Goal: Task Accomplishment & Management: Use online tool/utility

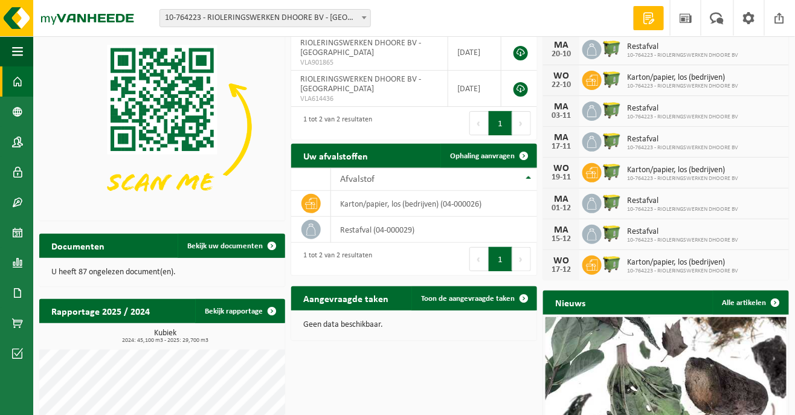
scroll to position [33, 0]
click at [229, 249] on span "Bekijk uw documenten" at bounding box center [224, 246] width 75 height 8
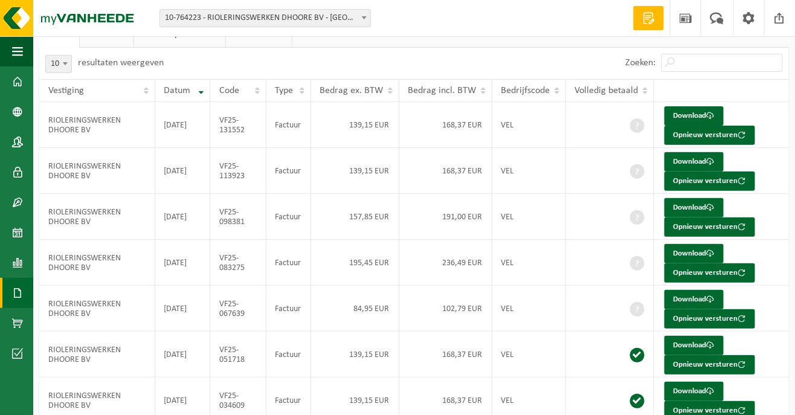
scroll to position [49, 0]
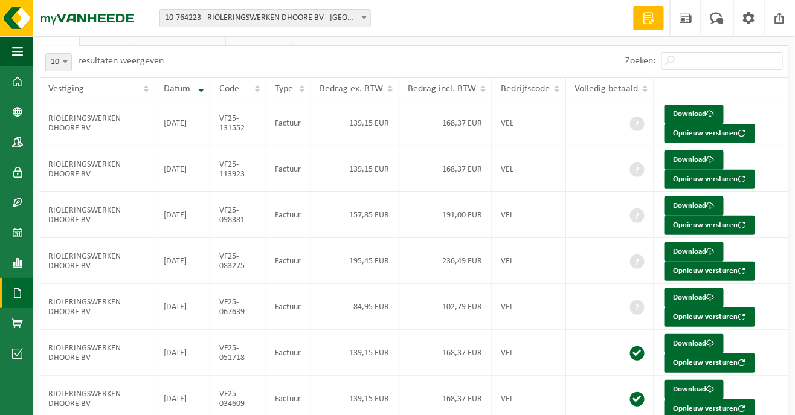
click at [630, 310] on span at bounding box center [637, 307] width 14 height 14
click at [86, 301] on td "RIOLERINGSWERKEN DHOORE BV" at bounding box center [97, 307] width 116 height 46
click at [703, 298] on link "Download" at bounding box center [693, 297] width 59 height 19
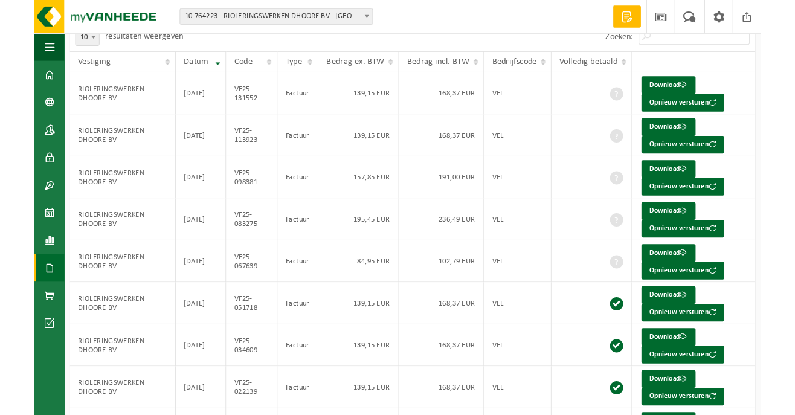
scroll to position [88, 0]
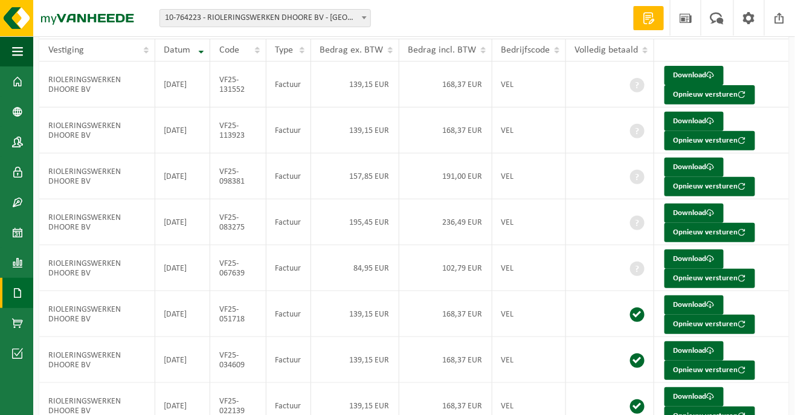
click at [525, 272] on td "VEL" at bounding box center [529, 268] width 74 height 46
click at [528, 267] on td "VEL" at bounding box center [529, 268] width 74 height 46
click at [568, 174] on td at bounding box center [610, 176] width 88 height 46
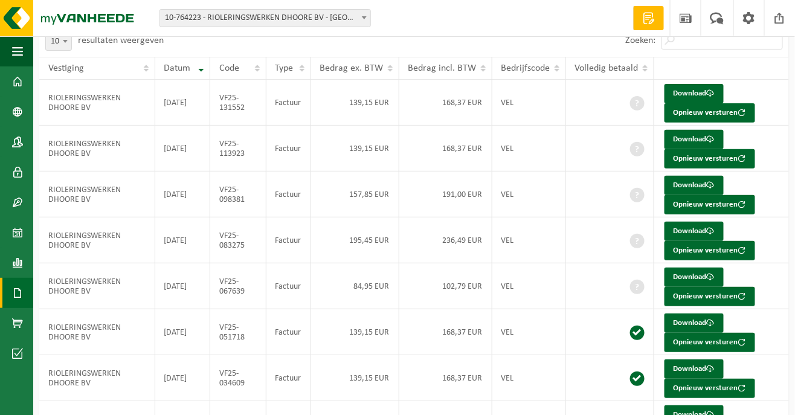
scroll to position [69, 0]
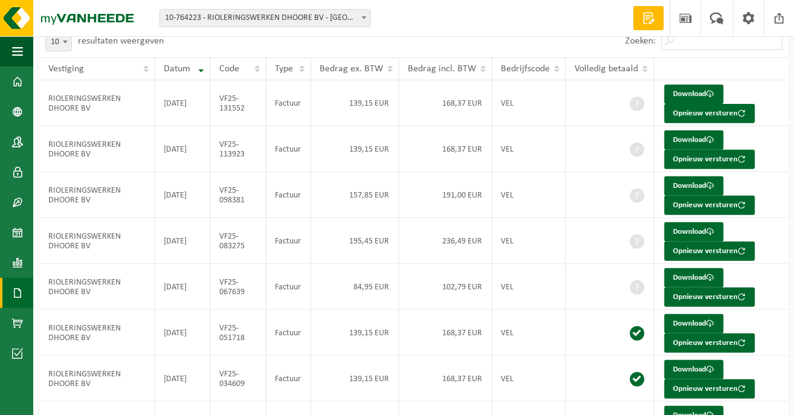
click at [694, 276] on link "Download" at bounding box center [693, 277] width 59 height 19
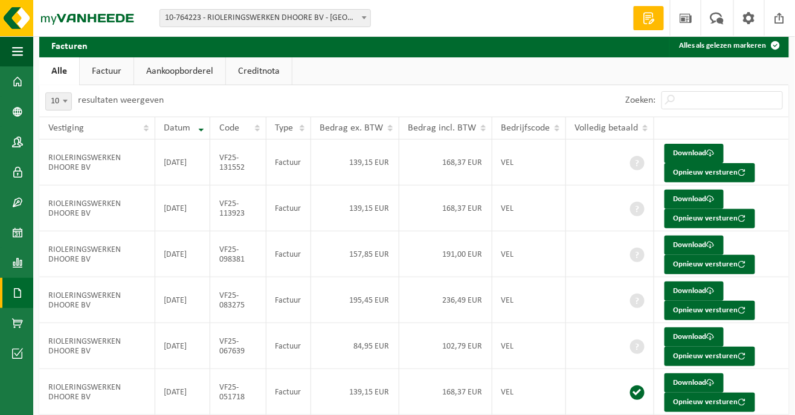
scroll to position [0, 0]
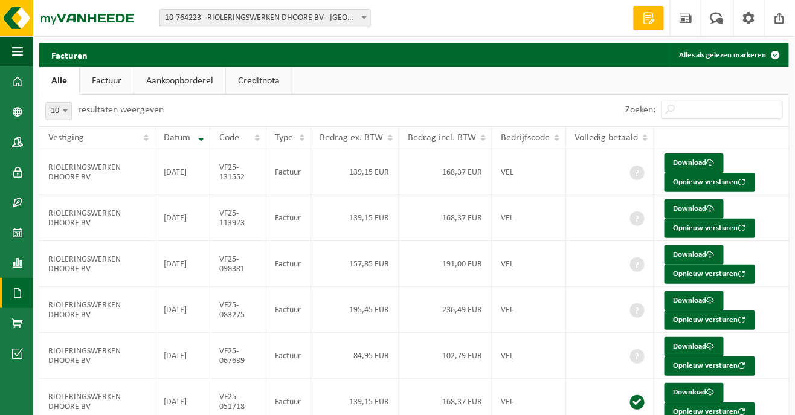
click at [651, 19] on span at bounding box center [648, 18] width 18 height 12
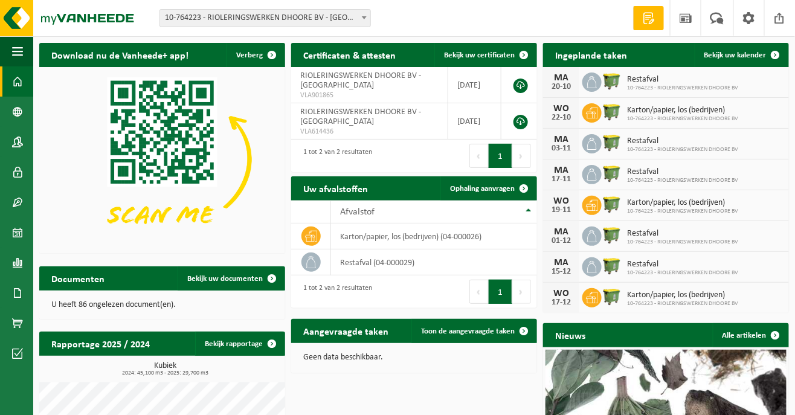
click at [424, 261] on td "restafval (04-000029)" at bounding box center [434, 262] width 206 height 26
click at [493, 185] on span "Ophaling aanvragen" at bounding box center [482, 189] width 65 height 8
click at [13, 50] on span "button" at bounding box center [17, 51] width 11 height 30
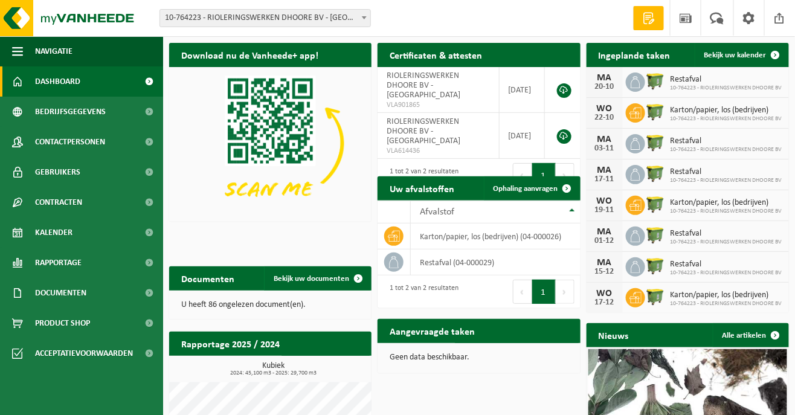
click at [45, 231] on span "Kalender" at bounding box center [53, 232] width 37 height 30
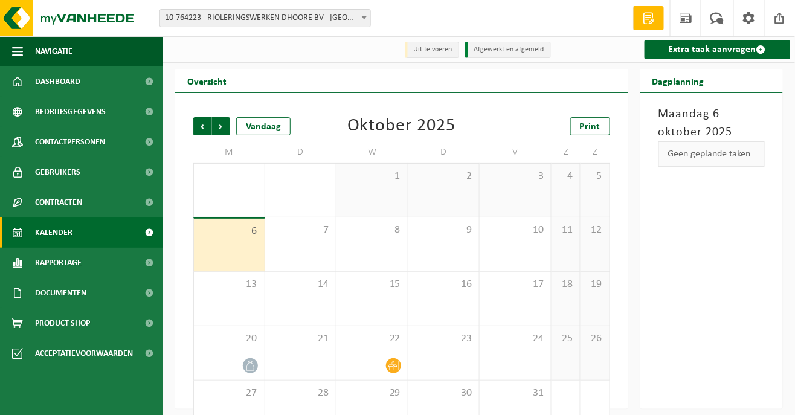
click at [737, 50] on link "Extra taak aanvragen" at bounding box center [717, 49] width 146 height 19
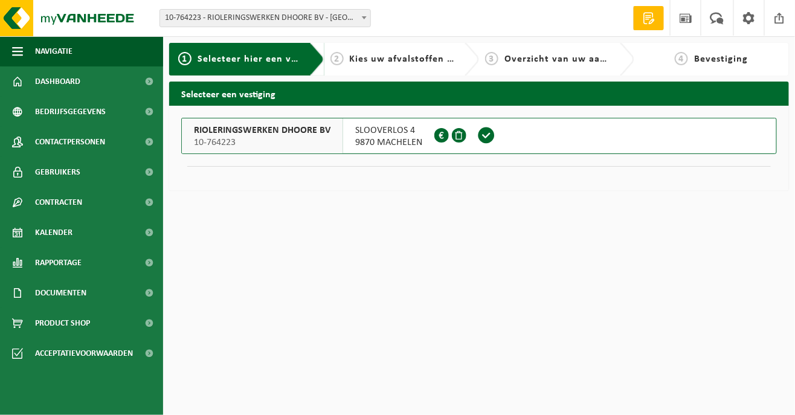
click at [532, 136] on button "RIOLERINGSWERKEN DHOORE BV 10-764223 SLOOVERLOS 4 9870 MACHELEN 0676.753.855" at bounding box center [478, 136] width 595 height 36
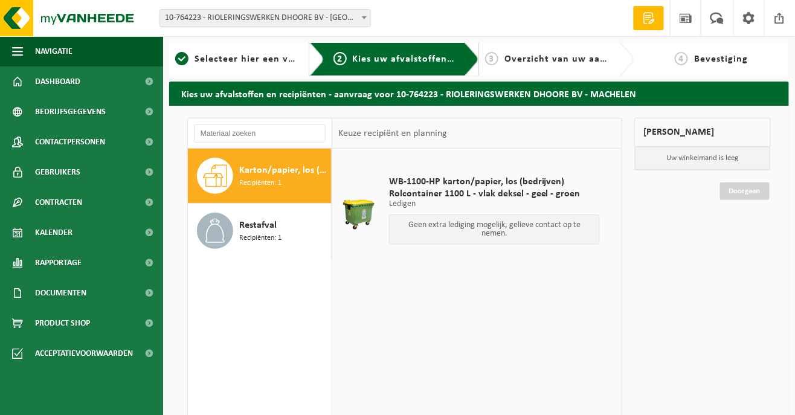
click at [266, 229] on span "Restafval" at bounding box center [257, 225] width 37 height 14
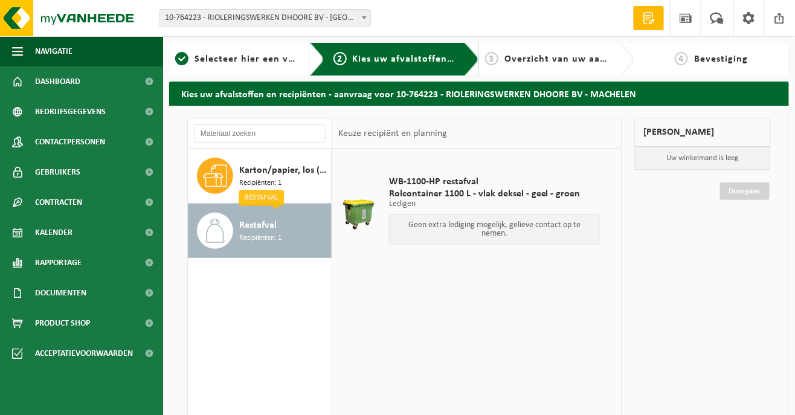
click at [577, 66] on div "3 Overzicht van uw aanvraag" at bounding box center [547, 59] width 125 height 14
click at [487, 190] on span "Rolcontainer 1100 L - vlak deksel - geel - groen" at bounding box center [494, 194] width 211 height 12
click at [558, 57] on span "Overzicht van uw aanvraag" at bounding box center [567, 59] width 127 height 10
click at [277, 239] on span "Recipiënten: 1" at bounding box center [260, 237] width 42 height 11
click at [537, 216] on div "Geen extra lediging mogelijk, gelieve contact op te nemen." at bounding box center [494, 229] width 211 height 30
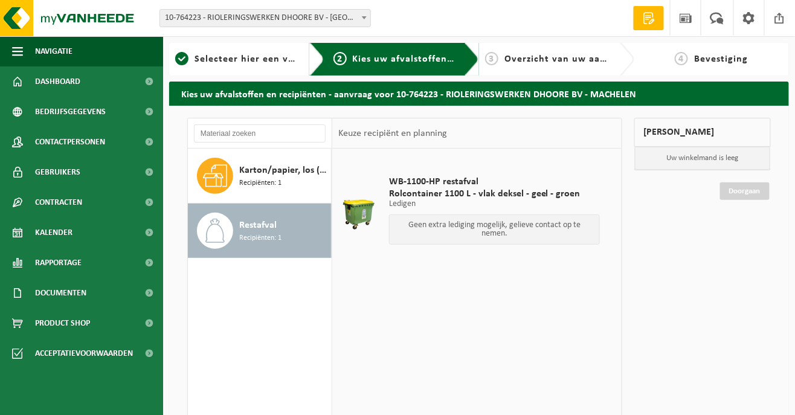
click at [505, 184] on span "WB-1100-HP restafval" at bounding box center [494, 182] width 211 height 12
click at [551, 234] on p "Geen extra lediging mogelijk, gelieve contact op te nemen." at bounding box center [494, 229] width 198 height 17
click at [749, 191] on link "Doorgaan" at bounding box center [745, 191] width 50 height 18
click at [720, 156] on p "Uw winkelmand is leeg" at bounding box center [703, 158] width 136 height 23
click at [715, 65] on div "4 Bevestiging" at bounding box center [711, 59] width 143 height 14
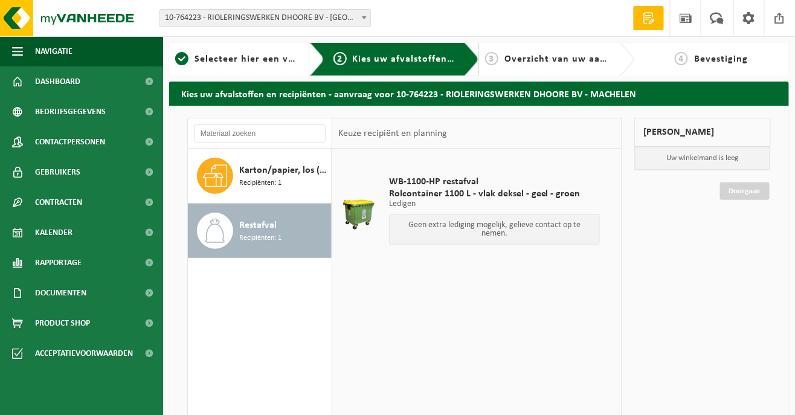
click at [545, 205] on p "Ledigen" at bounding box center [494, 204] width 211 height 8
click at [590, 66] on div "3 Overzicht van uw aanvraag" at bounding box center [556, 59] width 155 height 33
click at [605, 57] on span "Overzicht van uw aanvraag" at bounding box center [567, 59] width 127 height 10
